Goal: Information Seeking & Learning: Learn about a topic

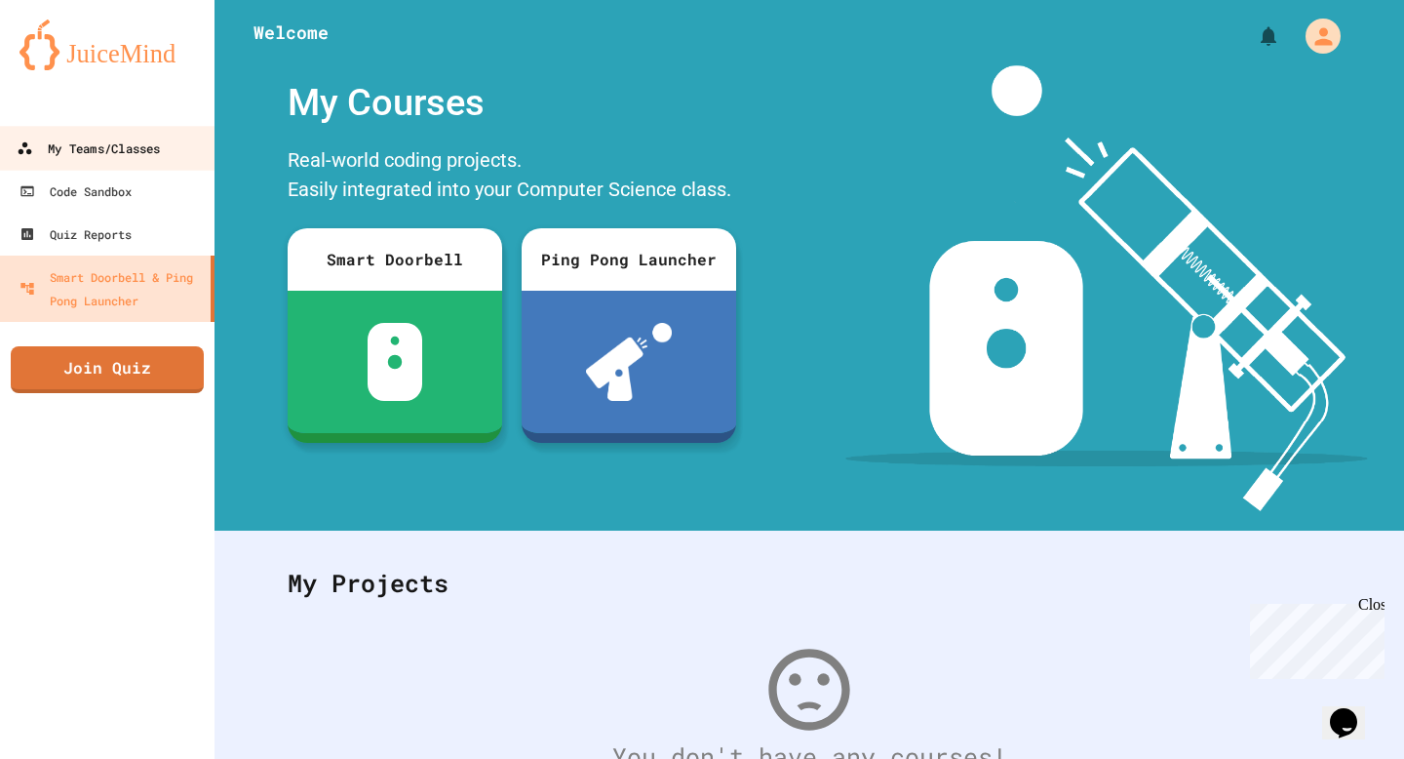
click at [84, 156] on div "My Teams/Classes" at bounding box center [88, 149] width 143 height 24
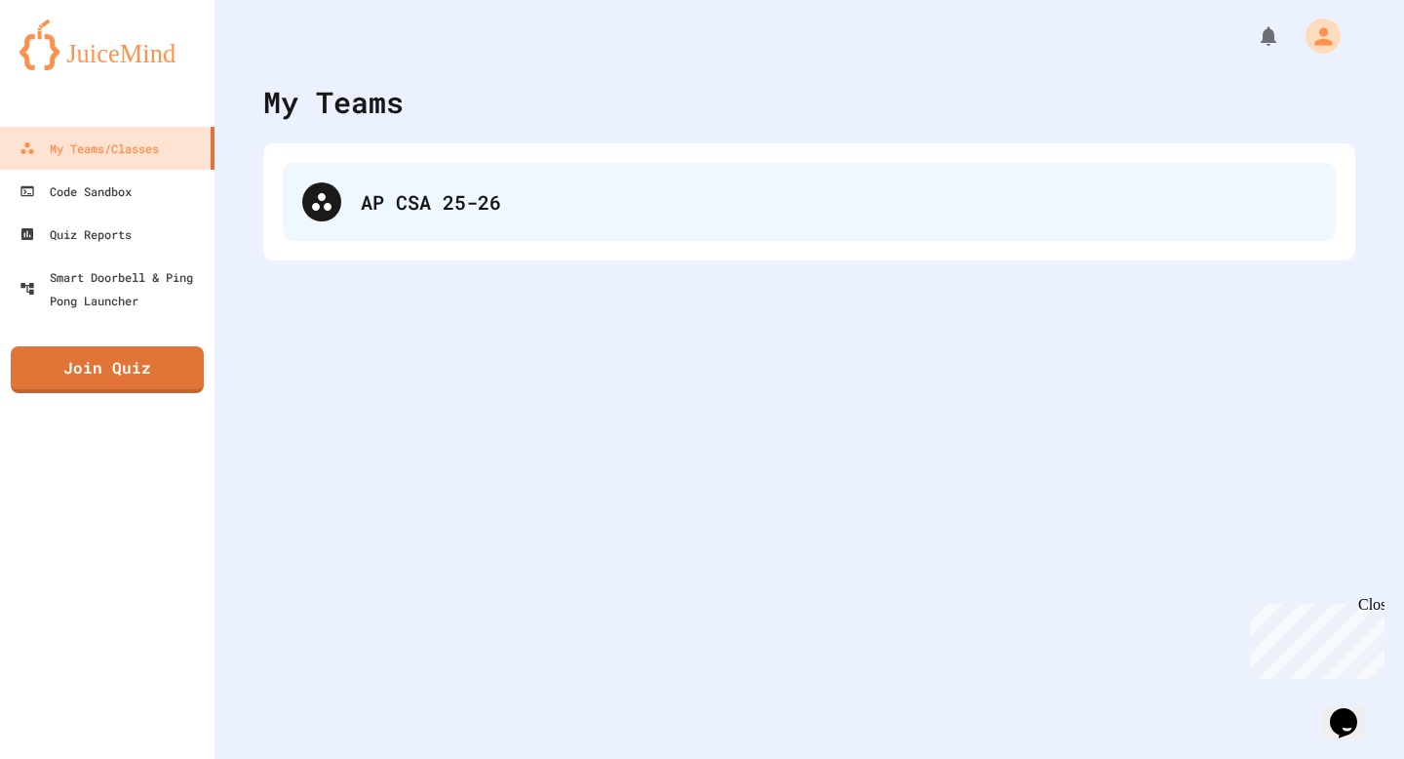
click at [436, 199] on div "AP CSA 25-26" at bounding box center [839, 201] width 956 height 29
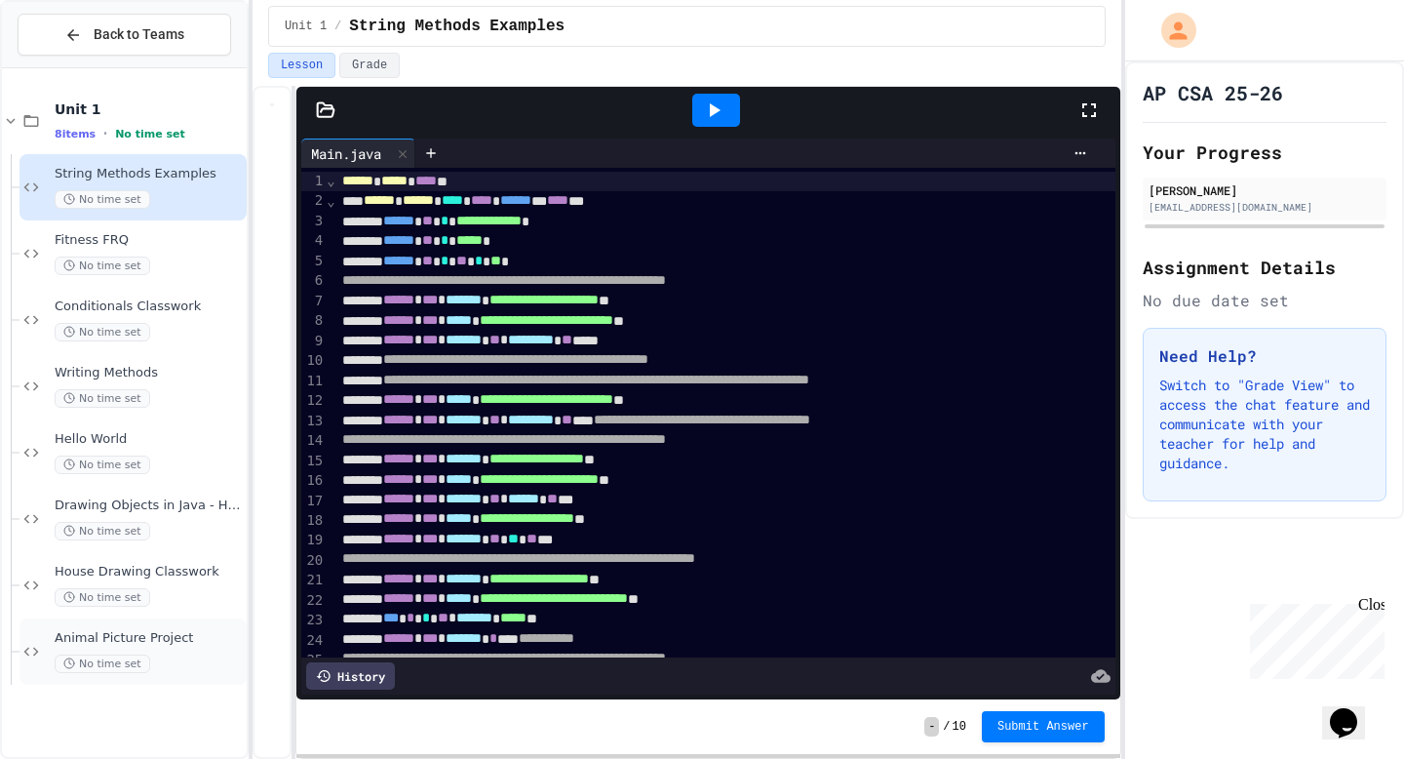
click at [185, 642] on span "Animal Picture Project" at bounding box center [149, 638] width 188 height 17
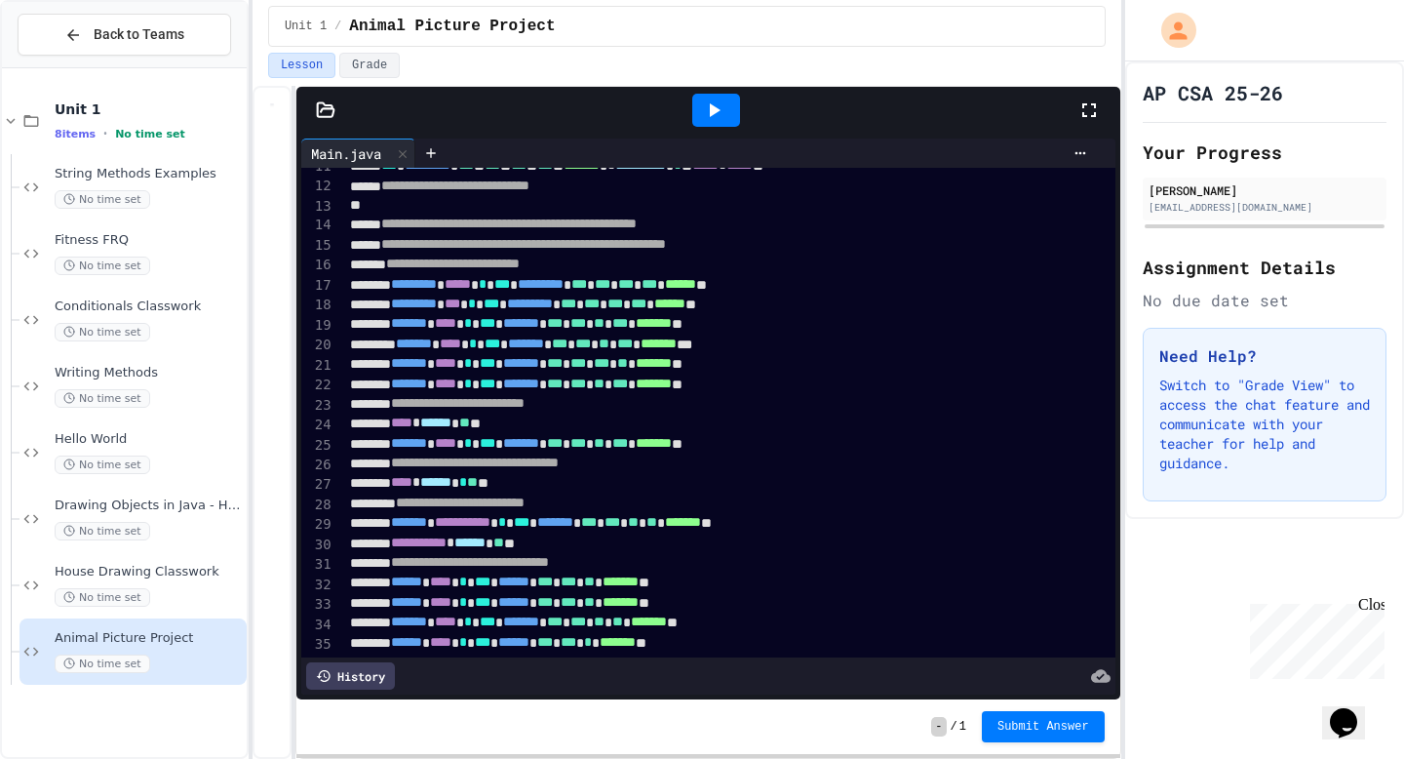
scroll to position [245, 0]
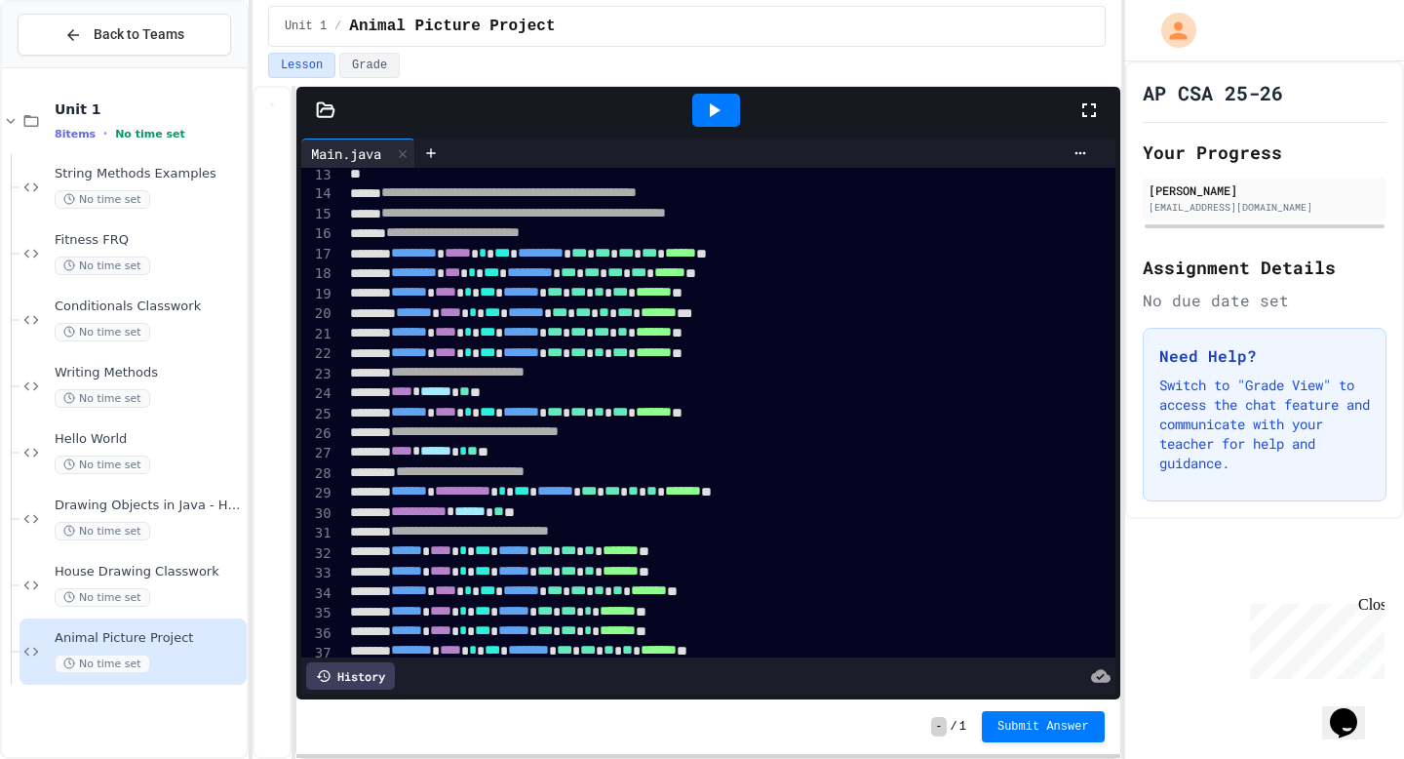
click at [718, 104] on icon at bounding box center [713, 109] width 23 height 23
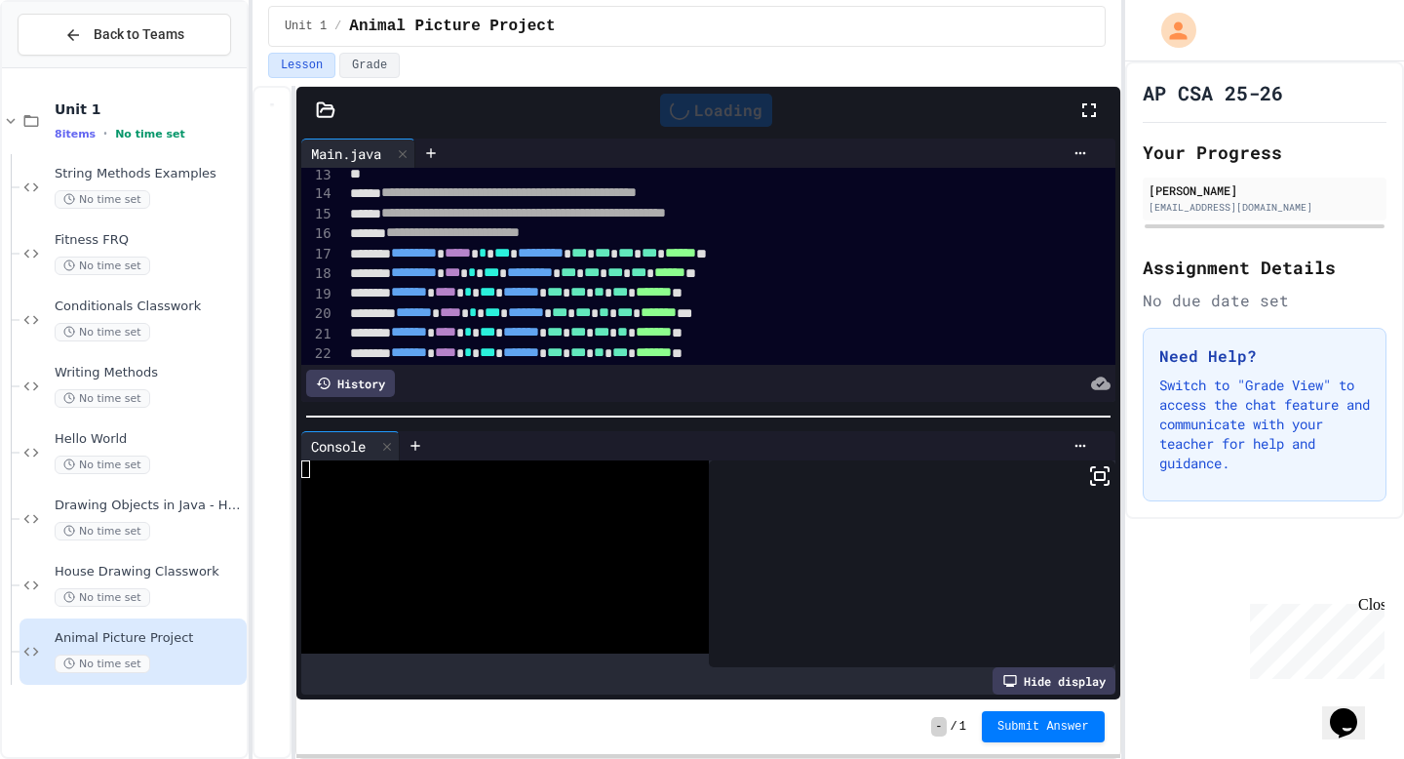
click at [1093, 105] on icon at bounding box center [1089, 110] width 14 height 14
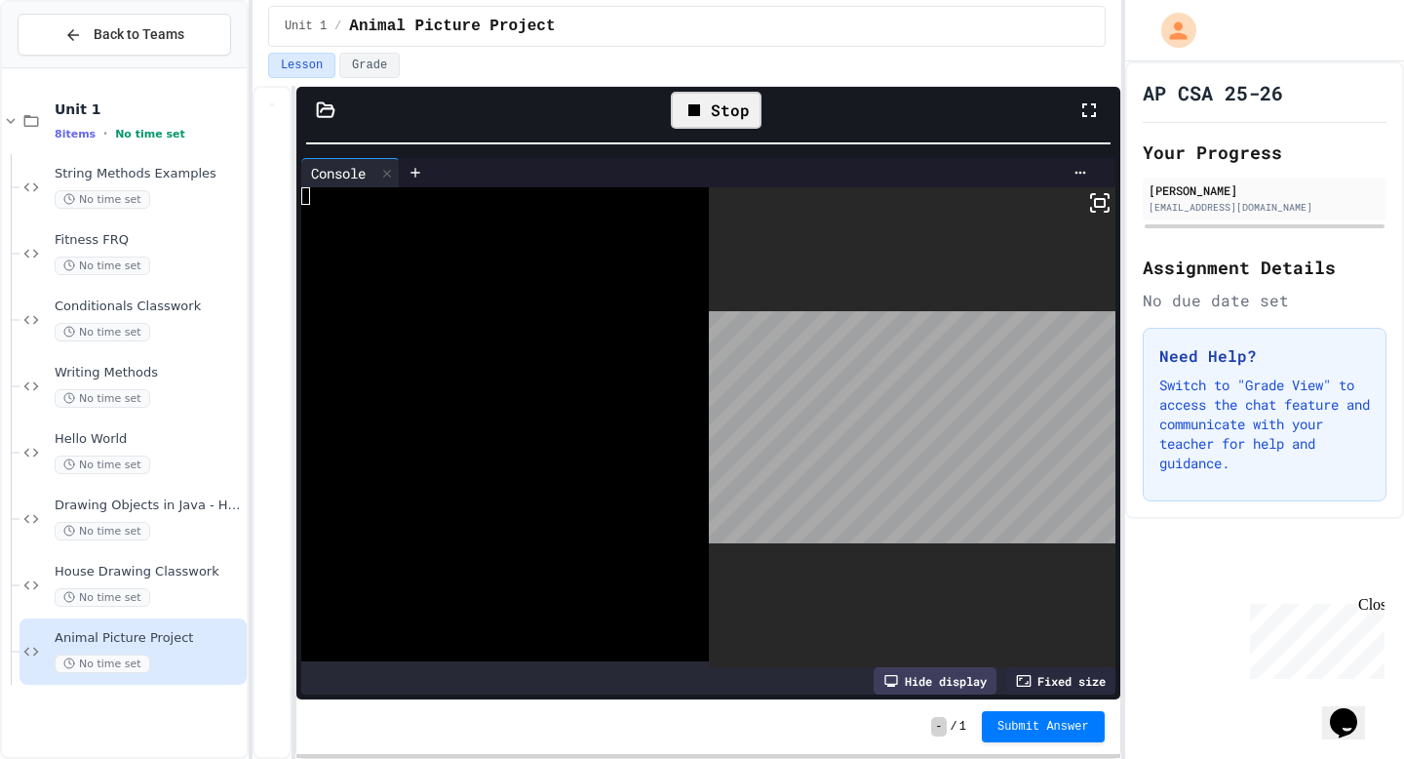
click at [832, 58] on div "**********" at bounding box center [687, 379] width 869 height 759
click at [1099, 204] on icon at bounding box center [1099, 202] width 23 height 23
click at [725, 119] on div "Stop" at bounding box center [716, 110] width 91 height 37
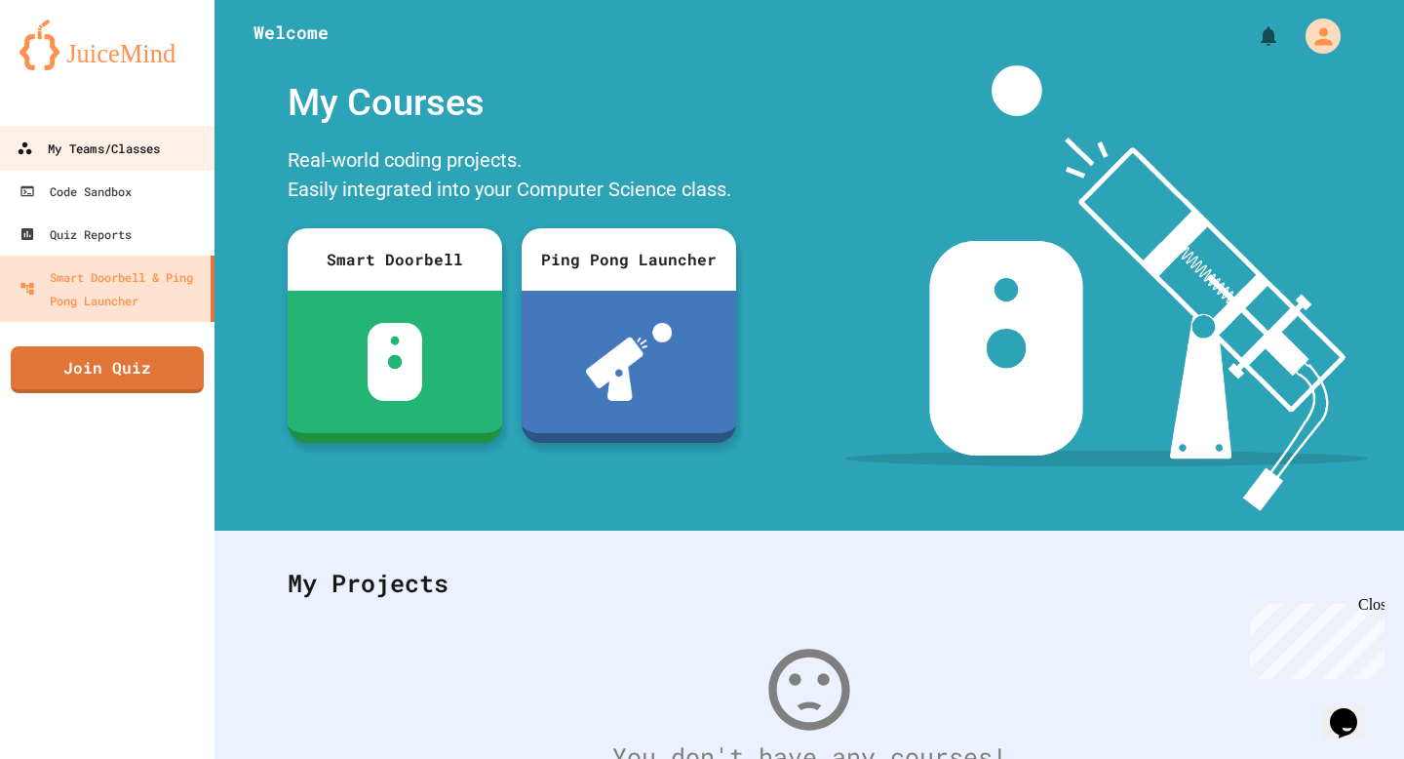
click at [124, 139] on div "My Teams/Classes" at bounding box center [88, 149] width 143 height 24
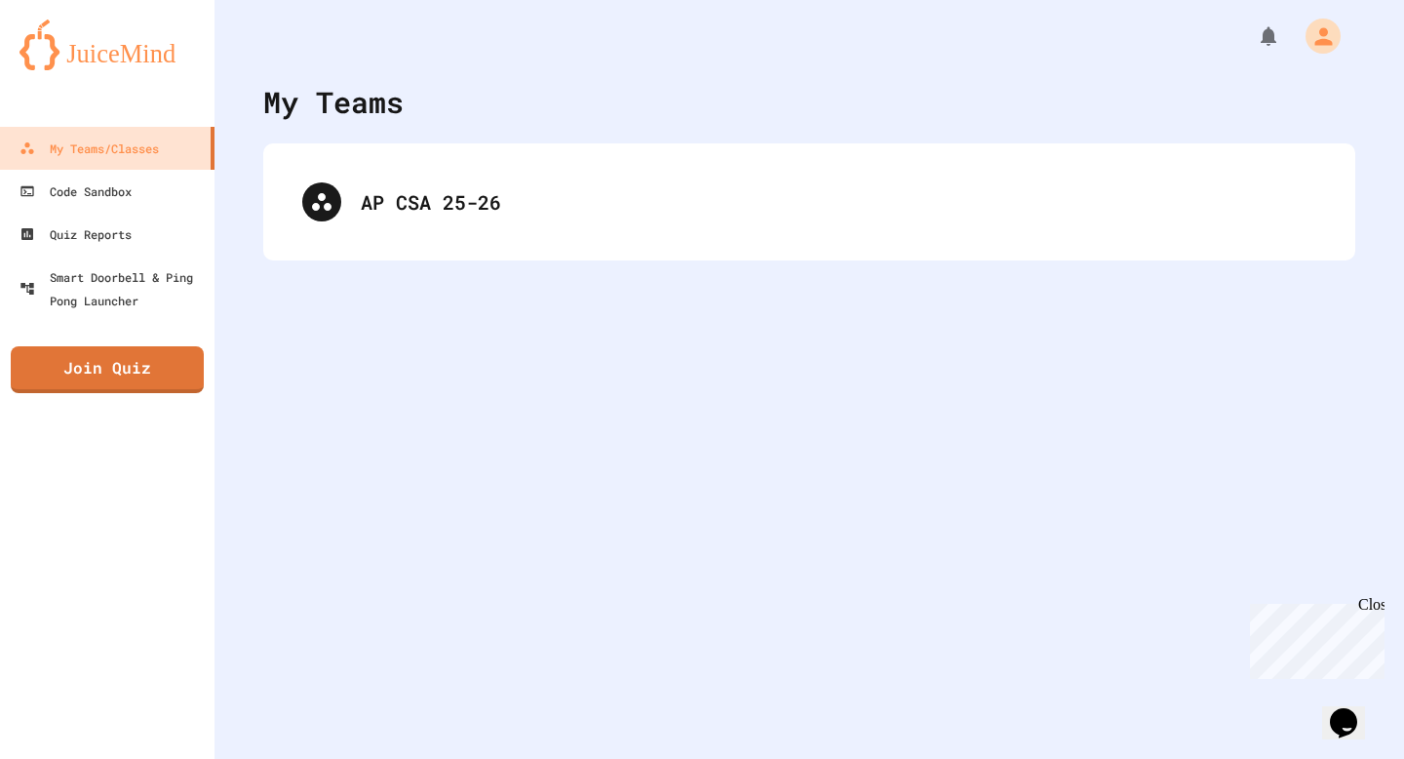
click at [476, 252] on div "AP CSA 25-26" at bounding box center [809, 201] width 1092 height 117
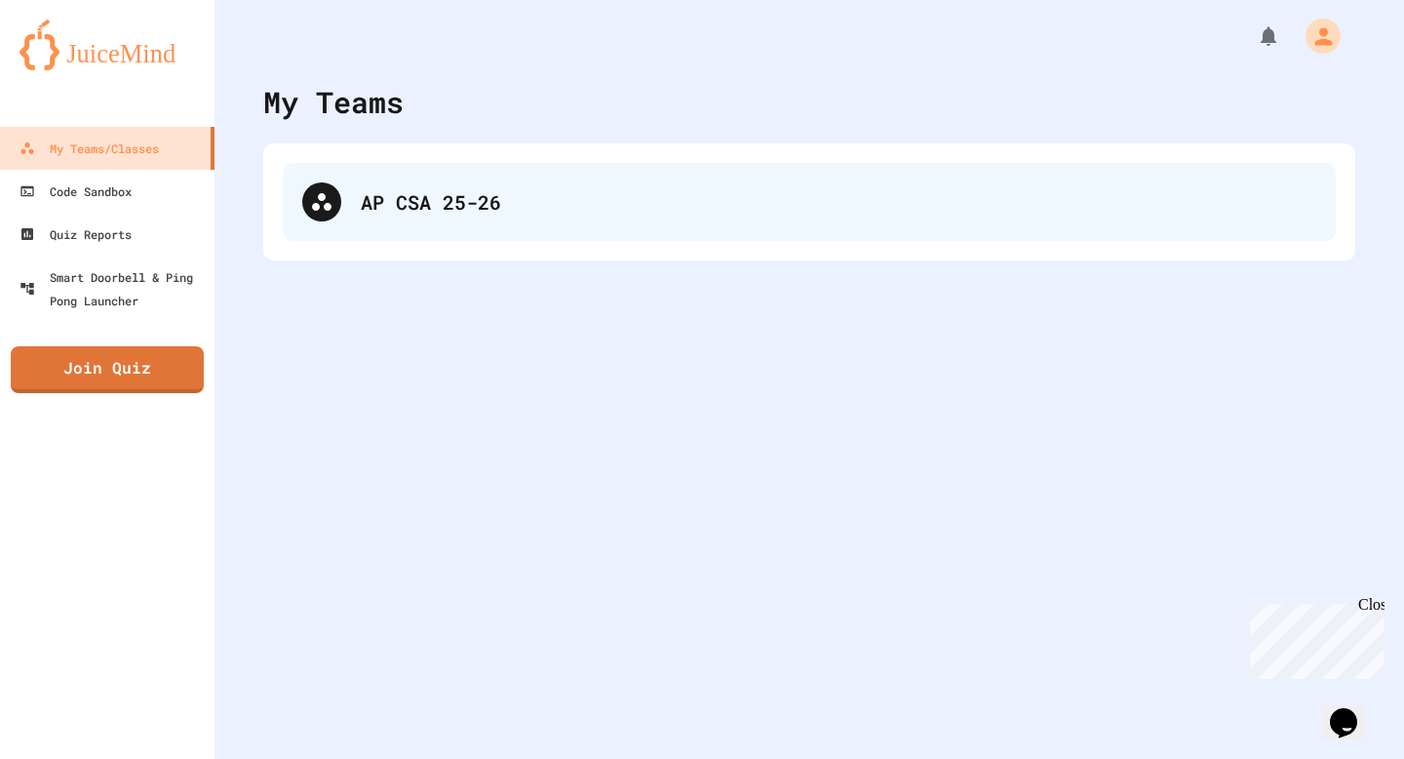
click at [421, 216] on div "AP CSA 25-26" at bounding box center [809, 202] width 1053 height 78
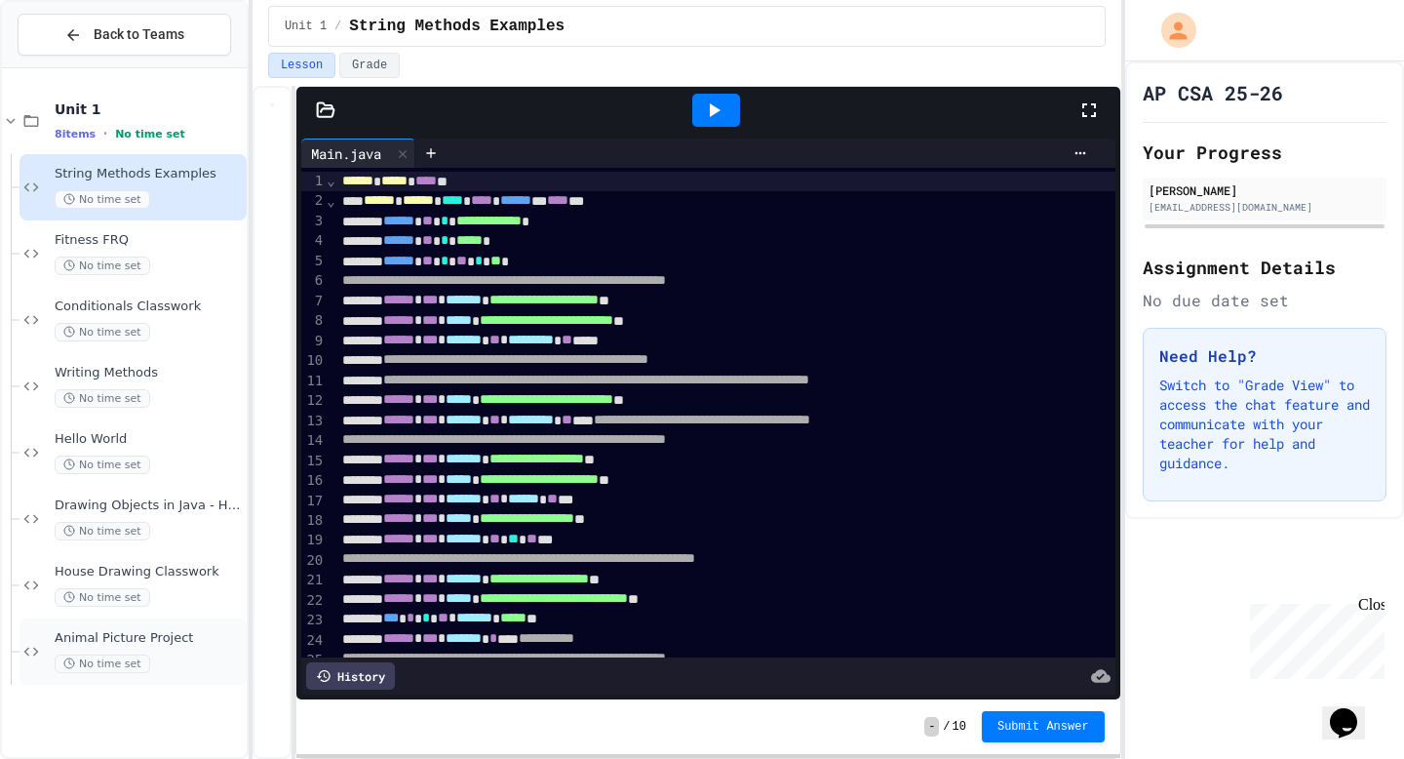
click at [157, 634] on span "Animal Picture Project" at bounding box center [149, 638] width 188 height 17
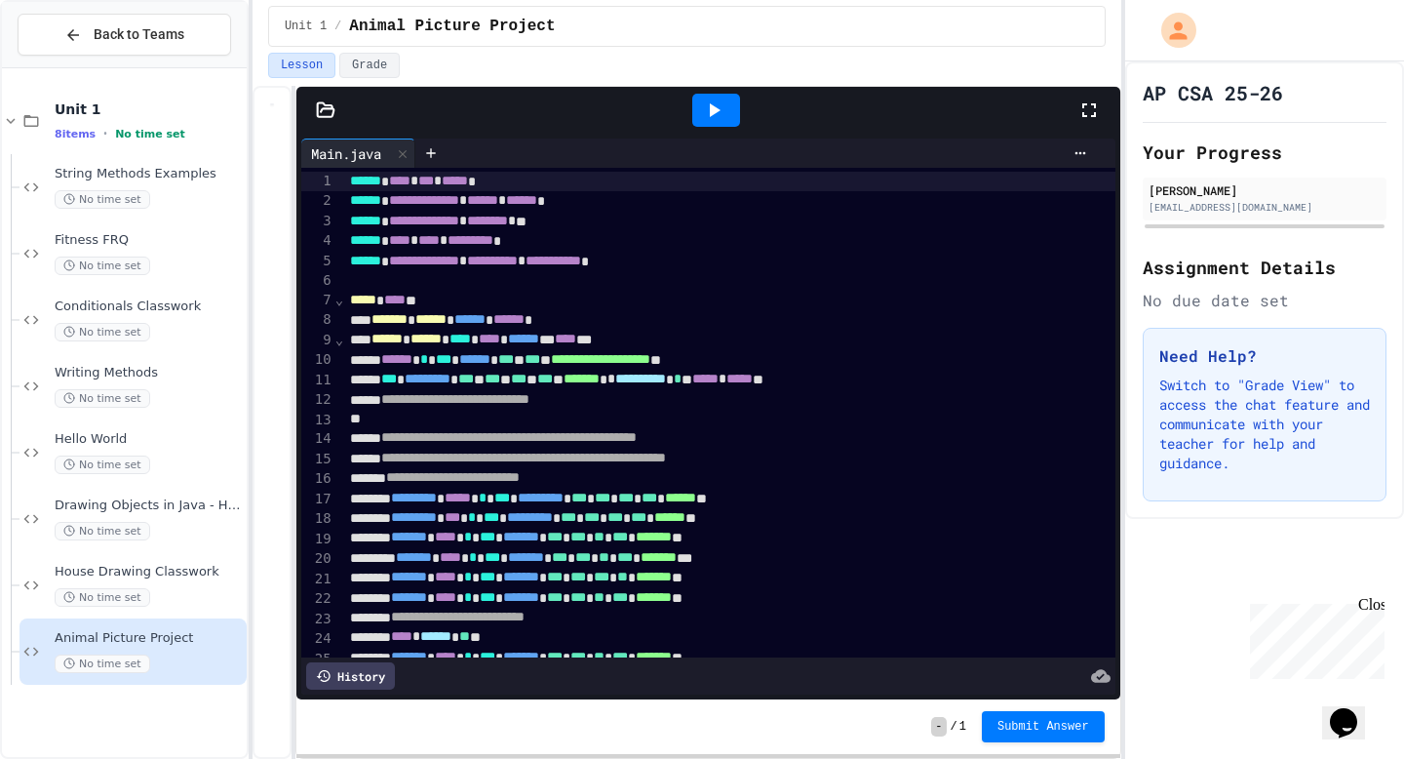
click at [727, 116] on div at bounding box center [716, 110] width 48 height 33
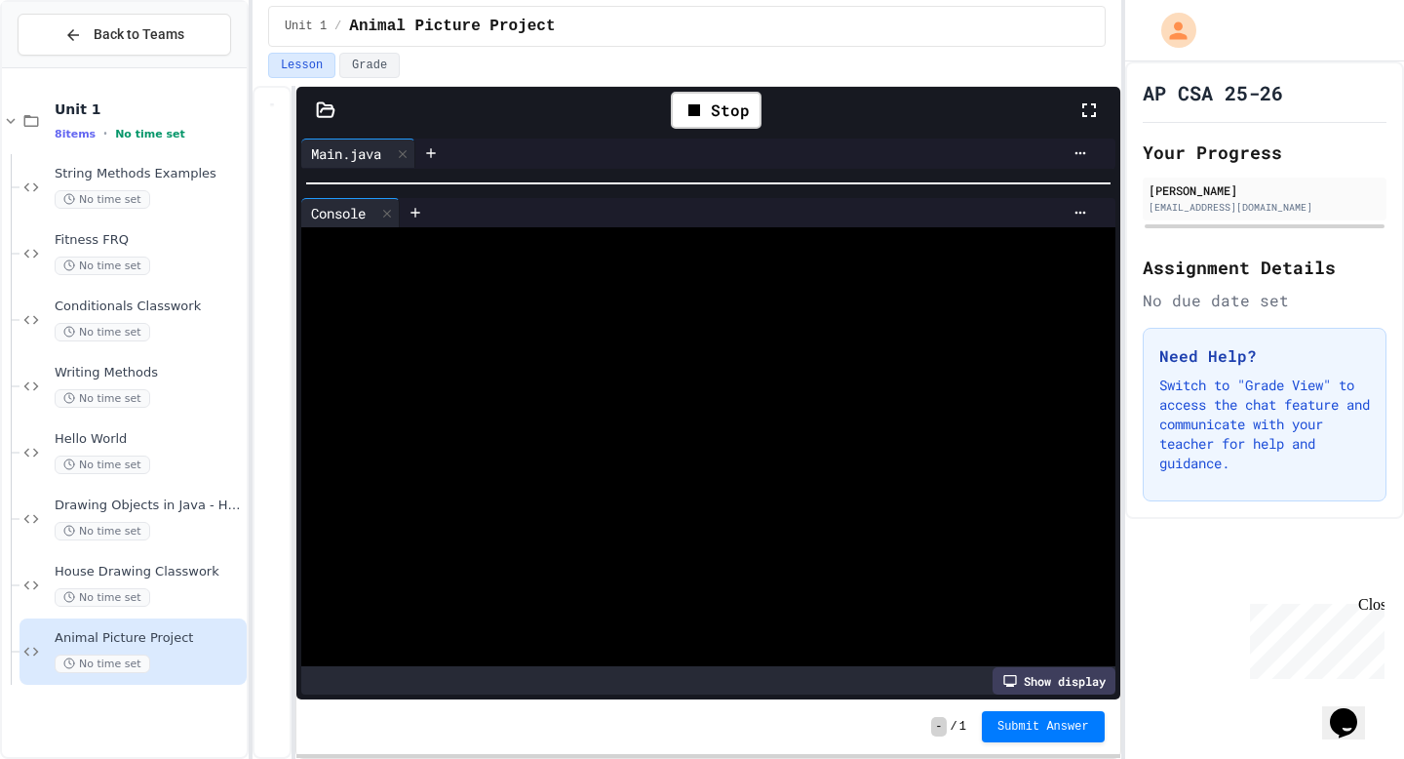
click at [700, 126] on div "**********" at bounding box center [707, 393] width 823 height 612
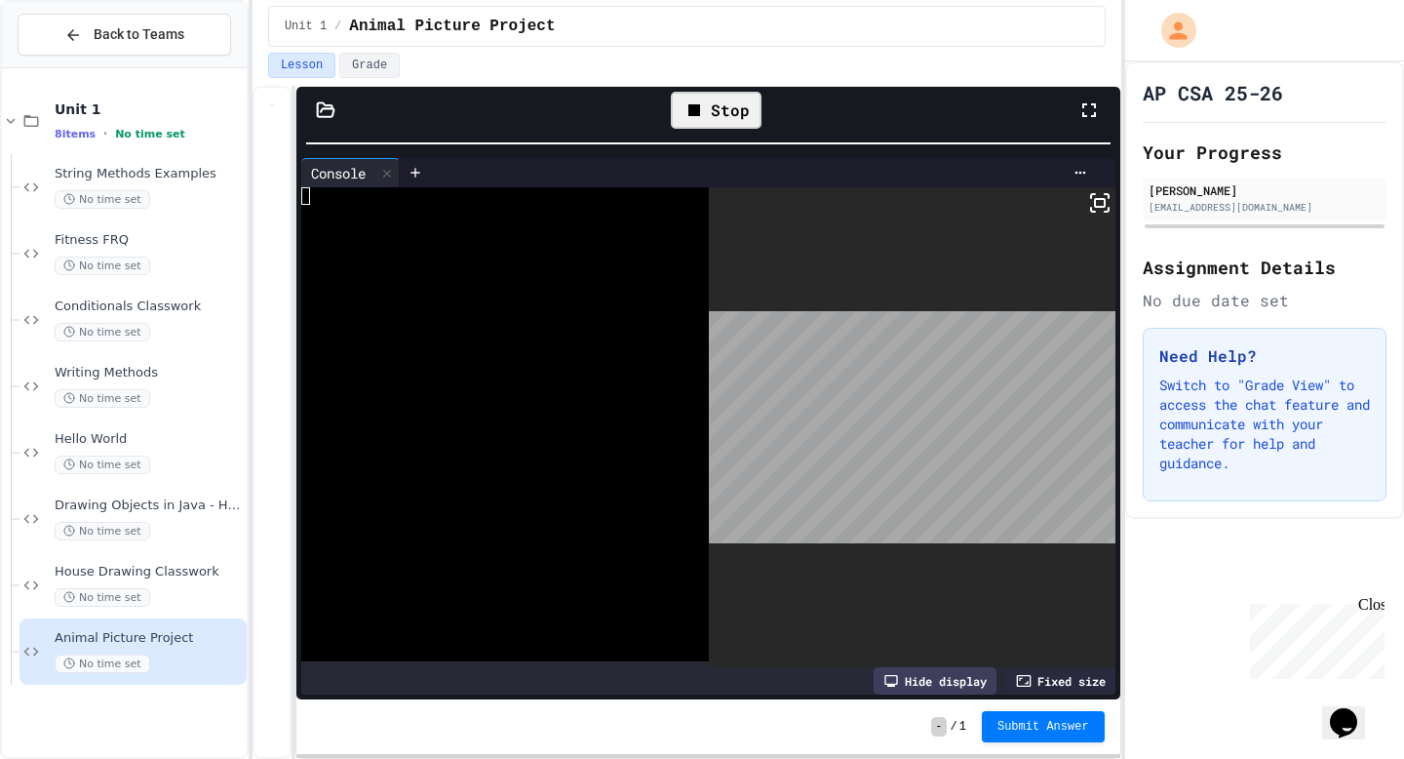
click at [714, 114] on div "Stop" at bounding box center [716, 110] width 91 height 37
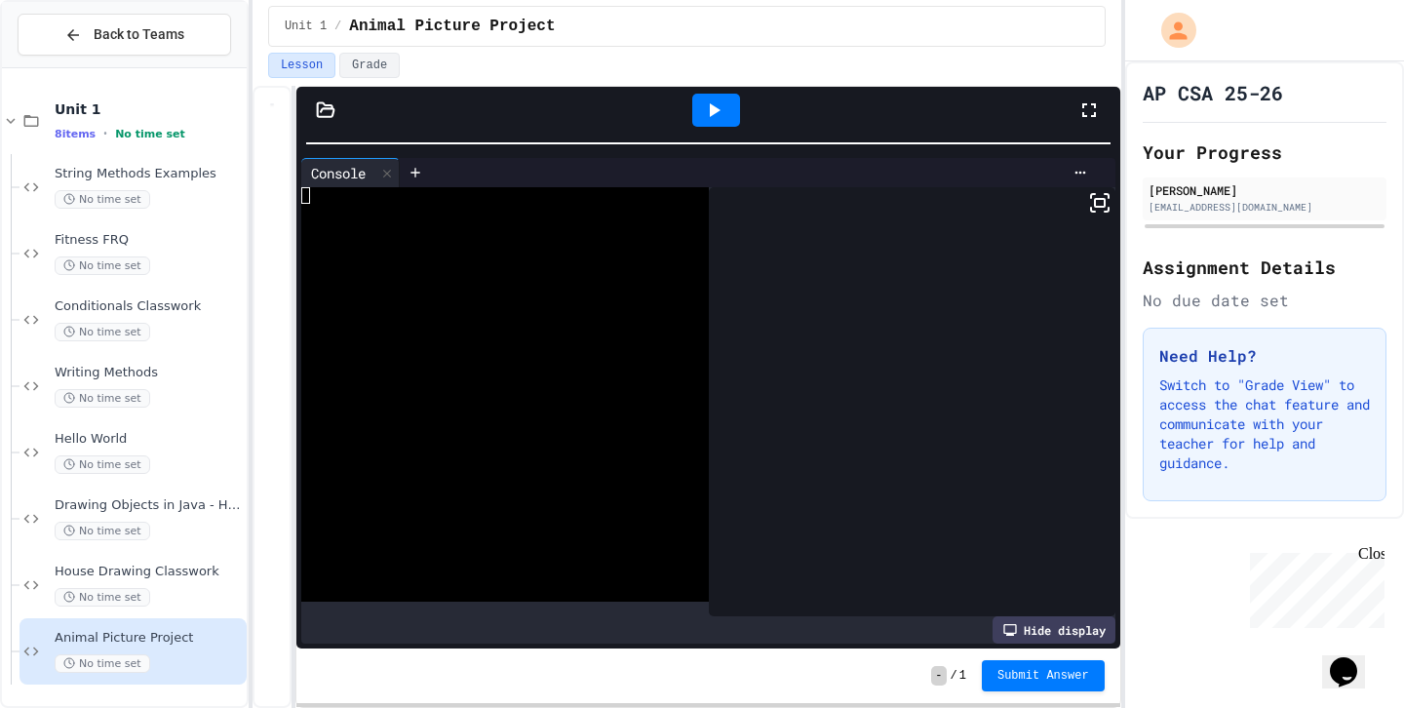
click at [1088, 192] on icon at bounding box center [1099, 202] width 23 height 23
click at [1088, 118] on icon at bounding box center [1089, 109] width 23 height 23
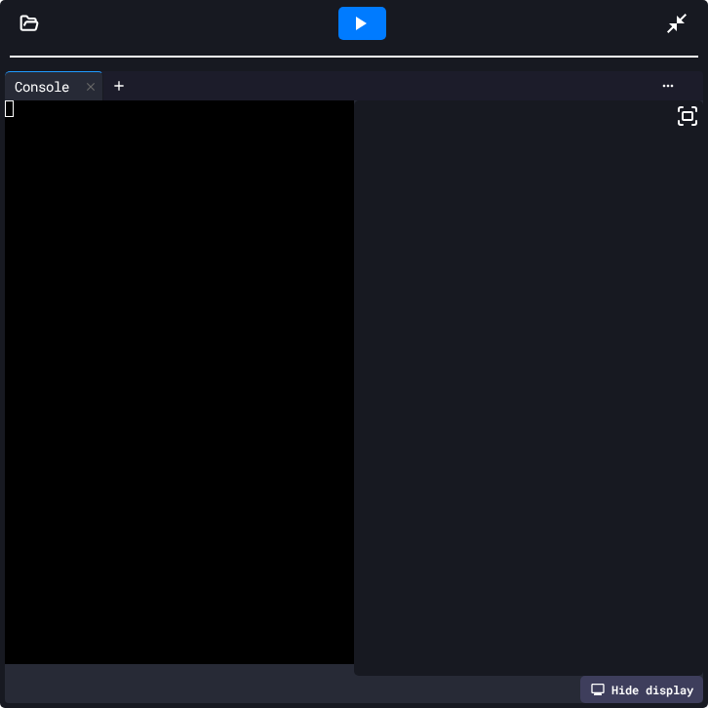
click at [354, 22] on icon at bounding box center [359, 23] width 23 height 23
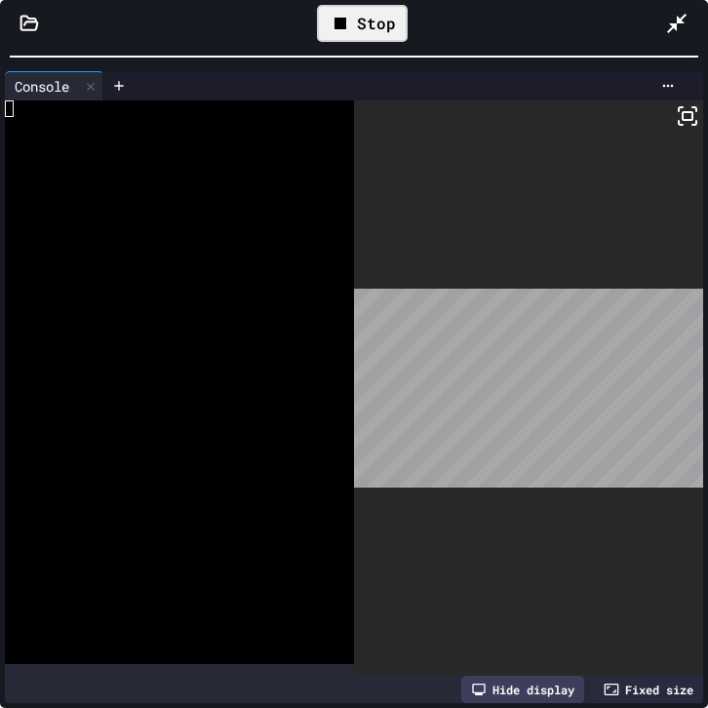
click at [696, 112] on icon at bounding box center [687, 115] width 23 height 23
